Goal: Find specific page/section: Find specific page/section

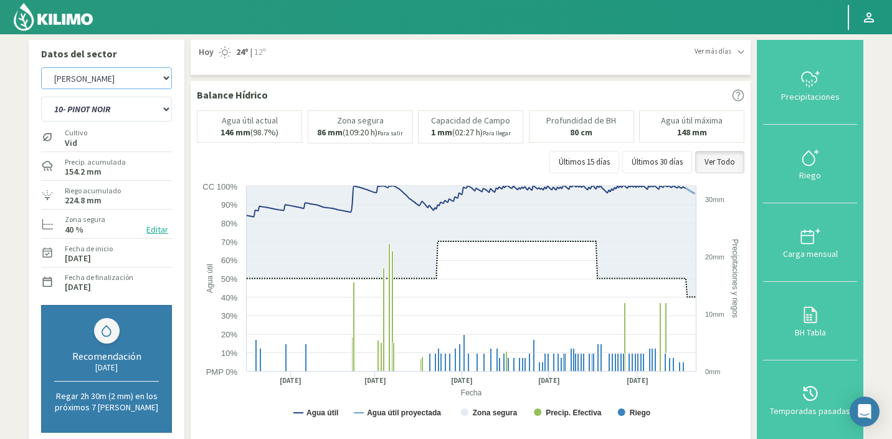
click at [85, 77] on select "Agr. Huertos de Chocalan Agrícola Bakia Agrícola [GEOGRAPHIC_DATA] - IC Agrícol…" at bounding box center [106, 78] width 131 height 22
click at [41, 67] on select "Agr. Huertos de Chocalan Agrícola Bakia Agrícola [GEOGRAPHIC_DATA] - IC Agrícol…" at bounding box center [106, 78] width 131 height 22
select select "795: Object"
select select "59: Object"
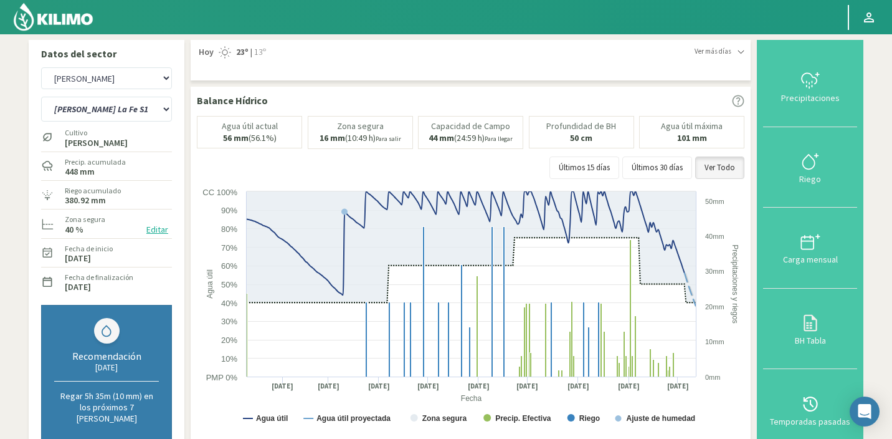
click at [84, 22] on img at bounding box center [53, 17] width 82 height 30
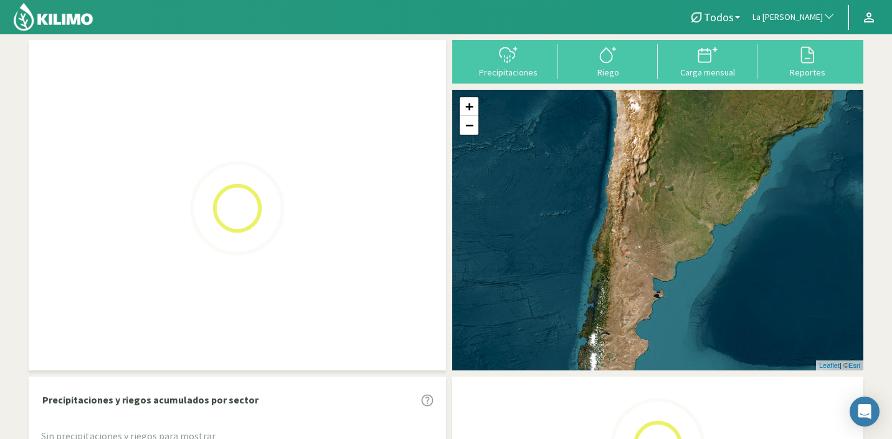
click at [792, 11] on span "La [PERSON_NAME]" at bounding box center [787, 17] width 70 height 12
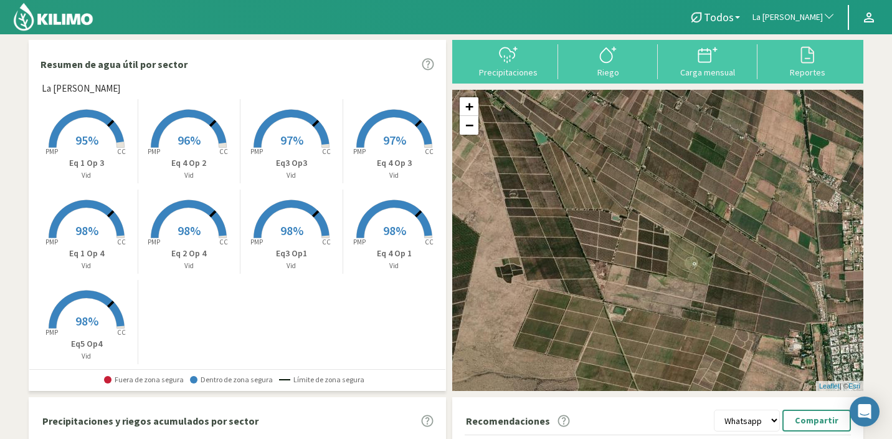
click at [792, 11] on span "La [PERSON_NAME]" at bounding box center [787, 17] width 70 height 12
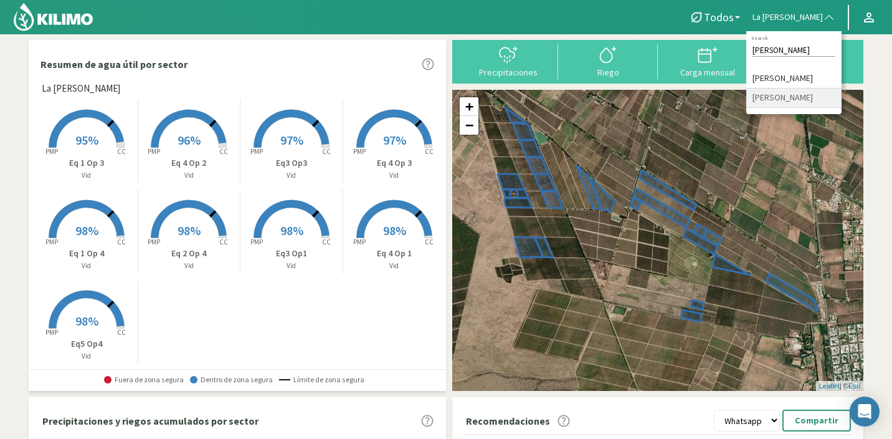
type input "[PERSON_NAME]"
click at [786, 99] on li "[PERSON_NAME]" at bounding box center [793, 97] width 95 height 19
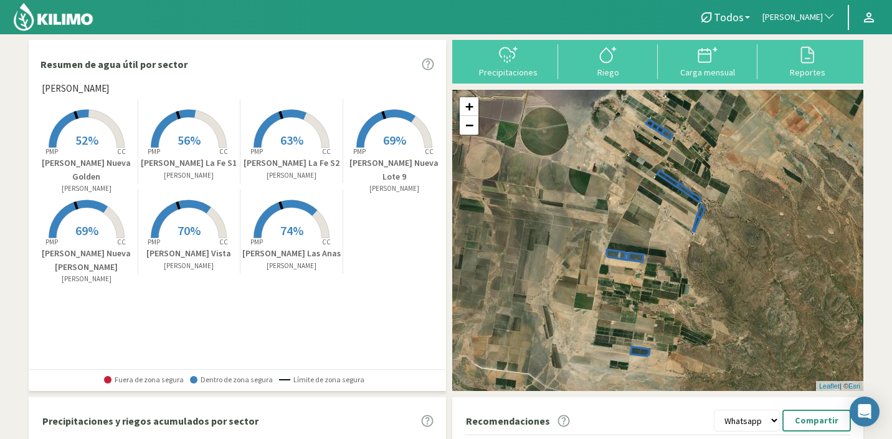
click at [404, 156] on p "[PERSON_NAME] Nueva Lote 9" at bounding box center [394, 169] width 103 height 27
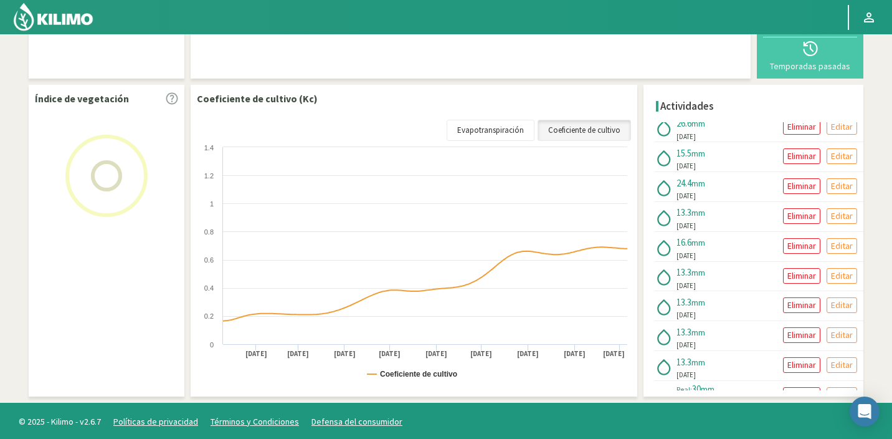
scroll to position [1249, 0]
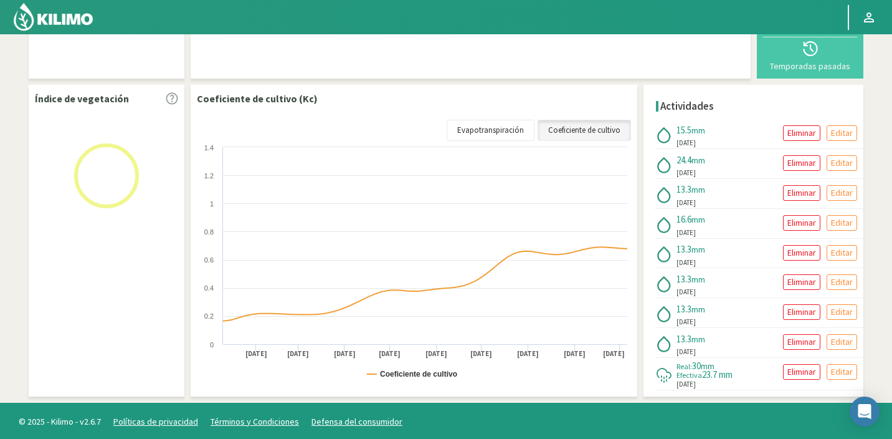
select select "210: Object"
select select "5: Object"
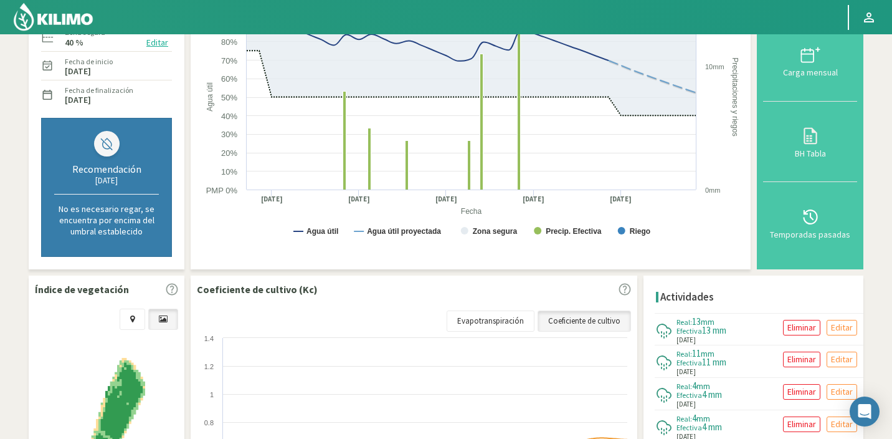
scroll to position [0, 0]
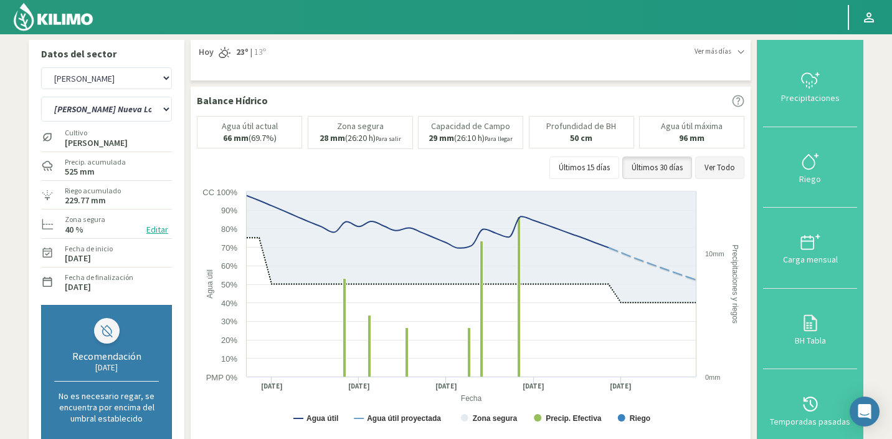
click at [716, 164] on button "Ver Todo" at bounding box center [719, 167] width 49 height 22
